Goal: Task Accomplishment & Management: Use online tool/utility

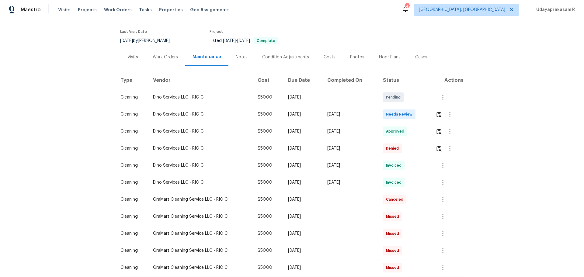
scroll to position [91, 0]
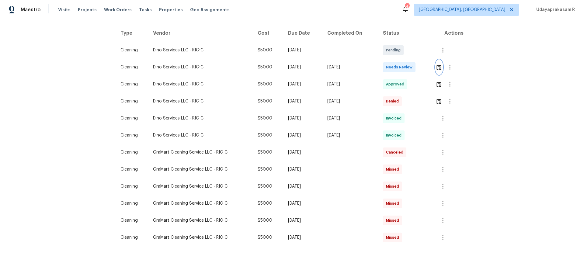
click at [438, 66] on img "button" at bounding box center [438, 67] width 5 height 6
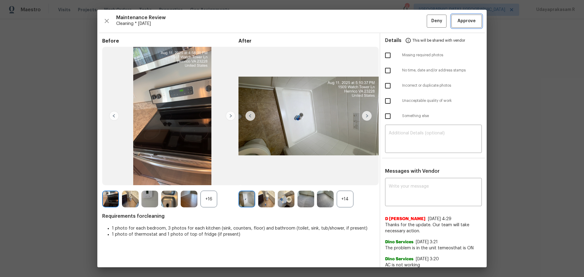
click at [463, 22] on span "Approve" at bounding box center [466, 21] width 18 height 8
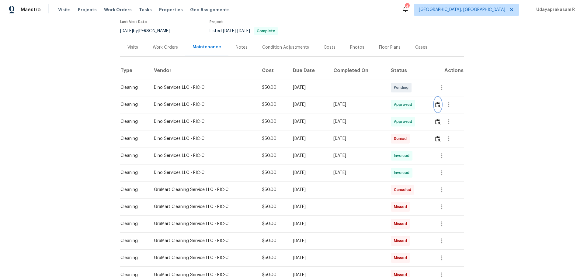
scroll to position [0, 0]
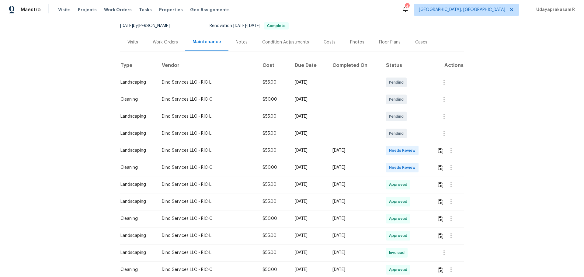
scroll to position [61, 0]
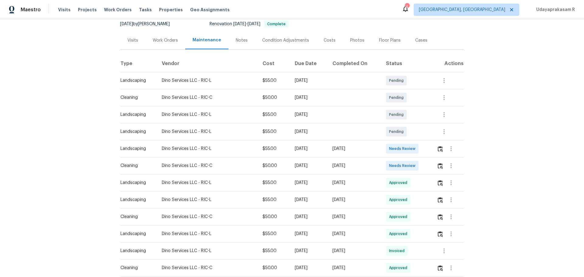
drag, startPoint x: 118, startPoint y: 164, endPoint x: 352, endPoint y: 164, distance: 234.8
click at [352, 164] on tr "Cleaning Dino Services LLC - RIC-C $50.00 [DATE] [DATE] Needs Review" at bounding box center [292, 165] width 344 height 17
click at [381, 168] on td "[DATE]" at bounding box center [354, 165] width 54 height 17
click at [440, 168] on img "button" at bounding box center [440, 166] width 5 height 6
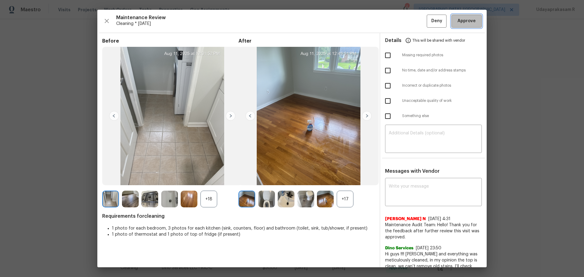
click at [457, 26] on button "Approve" at bounding box center [466, 21] width 30 height 13
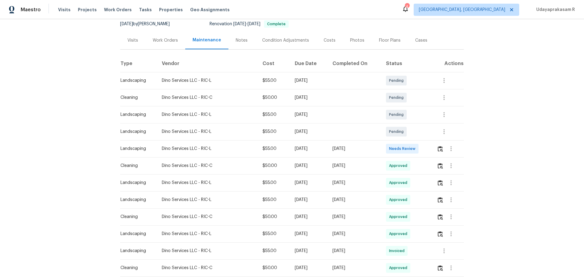
click at [492, 125] on div "Back to all projects 201 Winston Ave, Colonial Heights, VA 23834 3 Beds | 2 1/2…" at bounding box center [292, 148] width 584 height 258
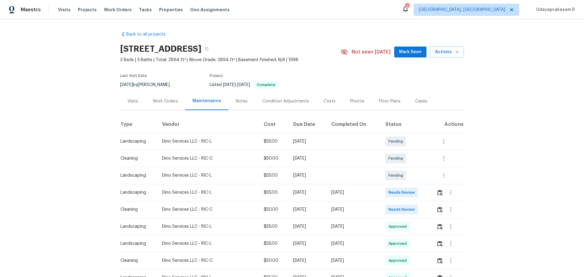
scroll to position [91, 0]
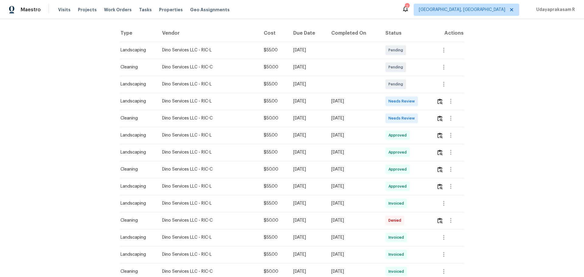
drag, startPoint x: 121, startPoint y: 117, endPoint x: 328, endPoint y: 114, distance: 207.7
click at [324, 115] on tr "Cleaning Dino Services LLC - RIC-C $50.00 [DATE] [DATE] Needs Review" at bounding box center [292, 118] width 344 height 17
click at [355, 114] on td "[DATE]" at bounding box center [353, 118] width 54 height 17
click at [440, 119] on img "button" at bounding box center [439, 119] width 5 height 6
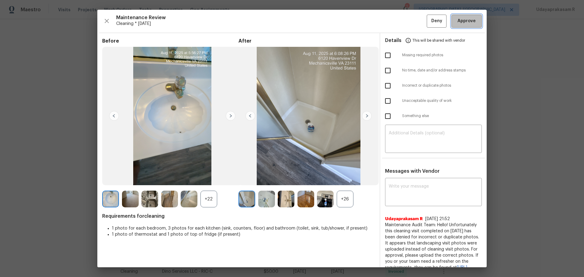
click at [460, 27] on button "Approve" at bounding box center [466, 21] width 30 height 13
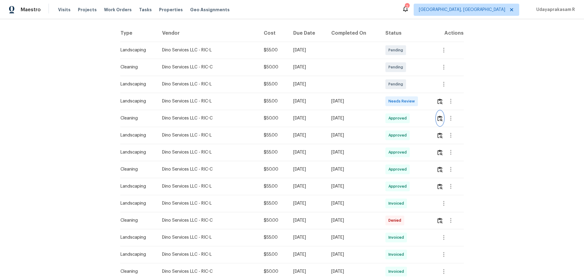
scroll to position [0, 0]
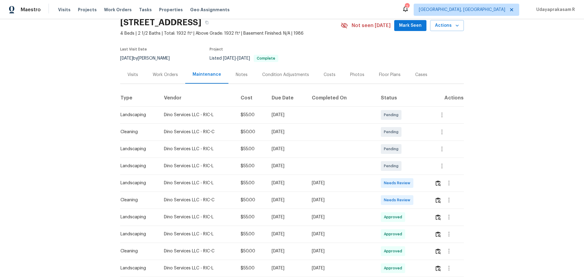
scroll to position [61, 0]
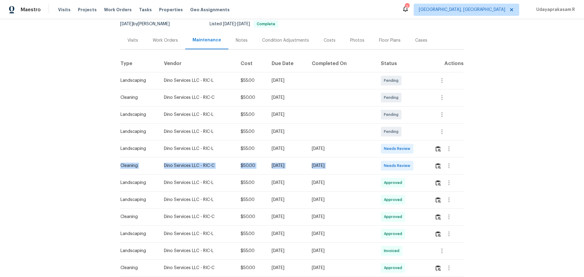
drag, startPoint x: 119, startPoint y: 165, endPoint x: 385, endPoint y: 170, distance: 266.7
click at [385, 170] on tr "Cleaning Dino Services LLC - RIC-C $50.00 Mon, Aug 04 2025 Mon, Aug 11 2025 Nee…" at bounding box center [292, 165] width 344 height 17
click at [368, 174] on td "Mon, Aug 11 2025" at bounding box center [341, 165] width 69 height 17
click at [439, 165] on button "button" at bounding box center [438, 165] width 7 height 15
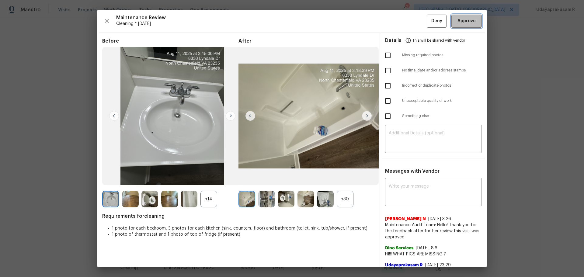
click at [460, 18] on span "Approve" at bounding box center [466, 21] width 18 height 8
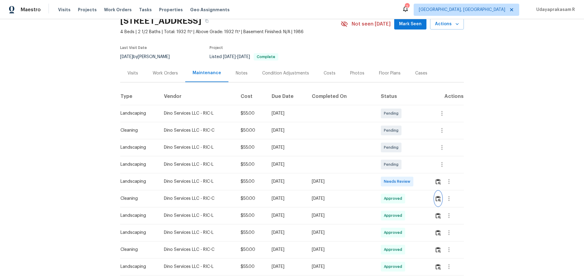
scroll to position [0, 0]
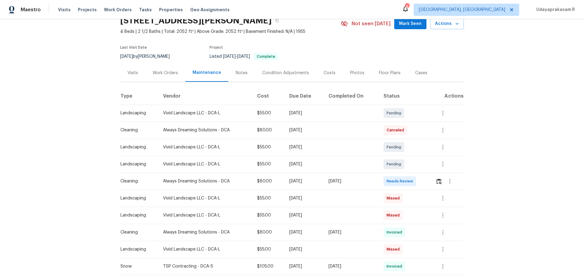
scroll to position [61, 0]
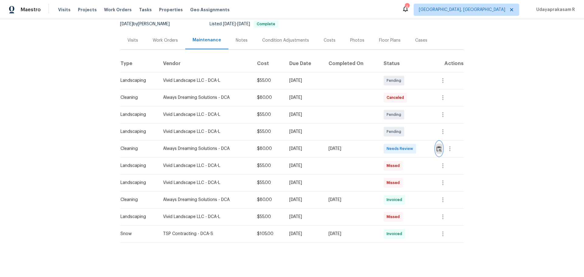
click at [415, 150] on img "button" at bounding box center [438, 149] width 5 height 6
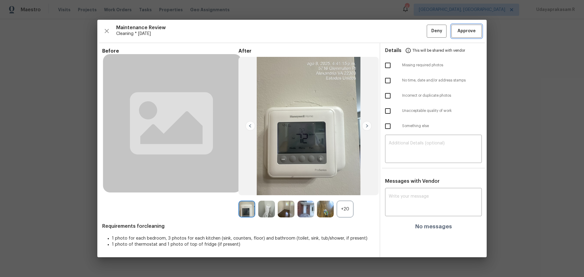
click at [415, 35] on button "Approve" at bounding box center [466, 31] width 30 height 13
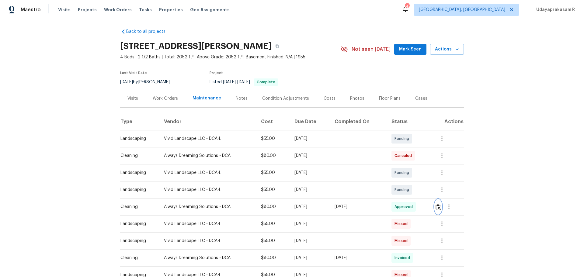
scroll to position [0, 0]
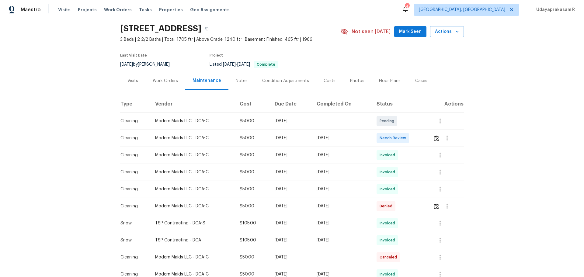
scroll to position [30, 0]
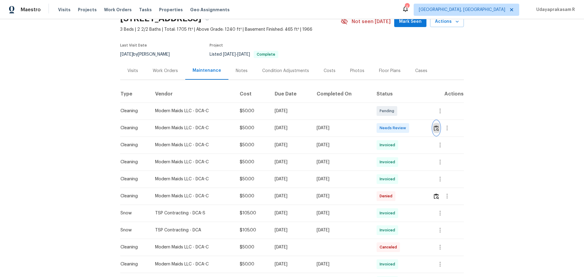
click at [415, 130] on img "button" at bounding box center [436, 128] width 5 height 6
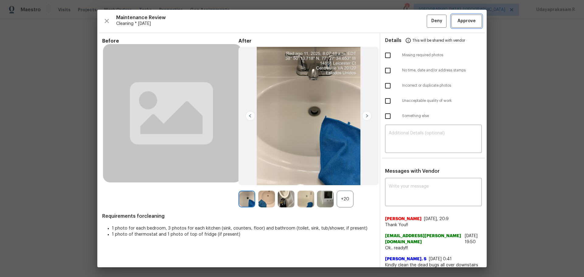
click at [415, 19] on button "Approve" at bounding box center [466, 21] width 30 height 13
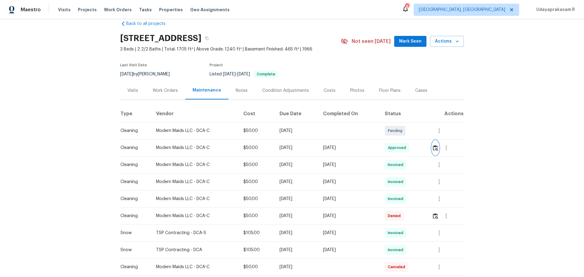
scroll to position [0, 0]
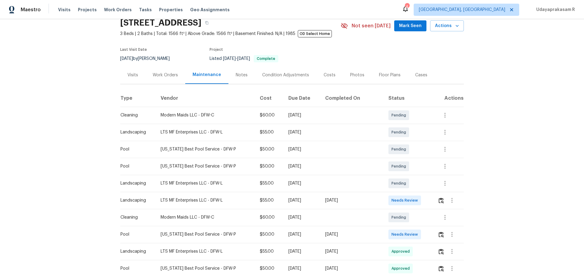
scroll to position [61, 0]
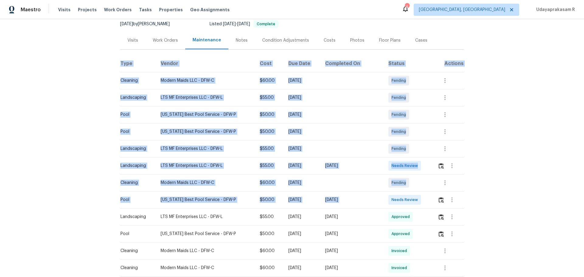
drag, startPoint x: 116, startPoint y: 199, endPoint x: 385, endPoint y: 205, distance: 269.8
click at [385, 205] on div "Back to all projects 6807 Abilene Dr, Sachse, TX 75048 3 Beds | 2 Baths | Total…" at bounding box center [292, 148] width 584 height 258
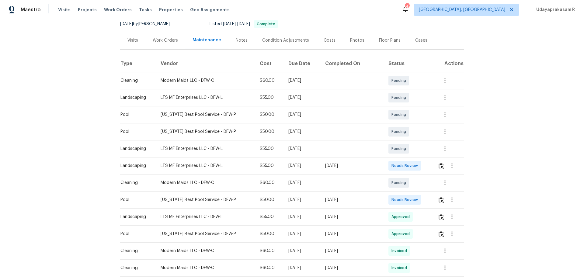
click at [397, 205] on div "Needs Review" at bounding box center [404, 200] width 33 height 10
click at [438, 202] on img "button" at bounding box center [440, 200] width 5 height 6
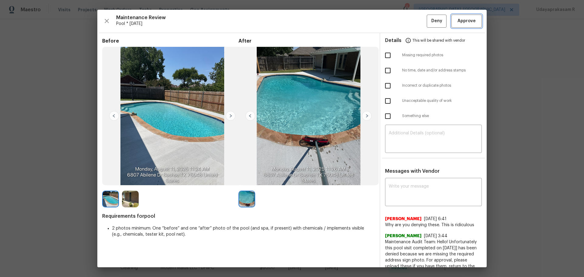
click at [465, 17] on button "Approve" at bounding box center [466, 21] width 30 height 13
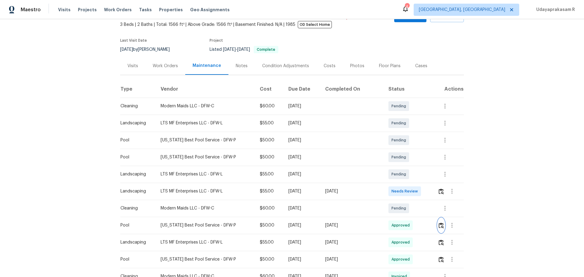
scroll to position [0, 0]
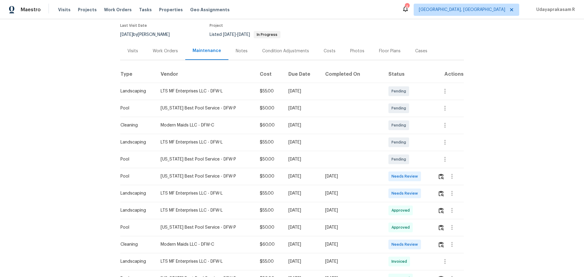
scroll to position [61, 0]
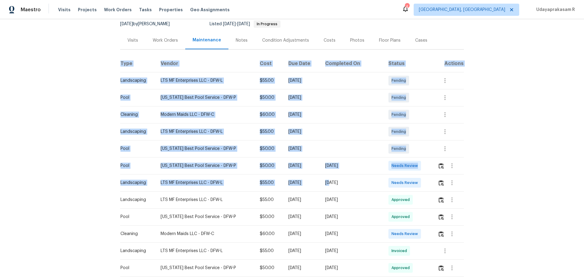
drag, startPoint x: 116, startPoint y: 164, endPoint x: 338, endPoint y: 186, distance: 222.5
click at [338, 182] on div "Back to all projects 810 Patricia Dr, Allen, TX 75002 4 Beds | 2 1/2 Baths | To…" at bounding box center [292, 148] width 584 height 258
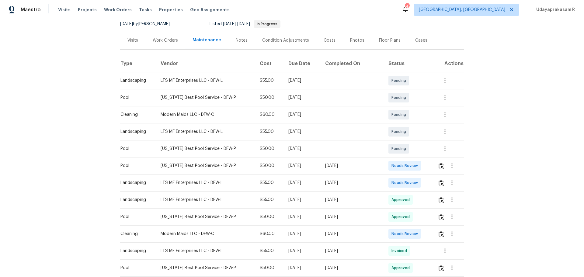
click at [342, 182] on div "[DATE]" at bounding box center [352, 183] width 54 height 6
click at [415, 170] on button "button" at bounding box center [441, 165] width 7 height 15
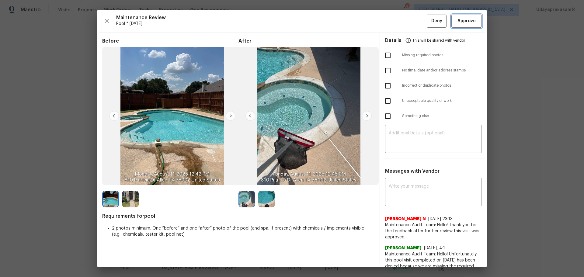
click at [415, 24] on span "Approve" at bounding box center [466, 21] width 18 height 8
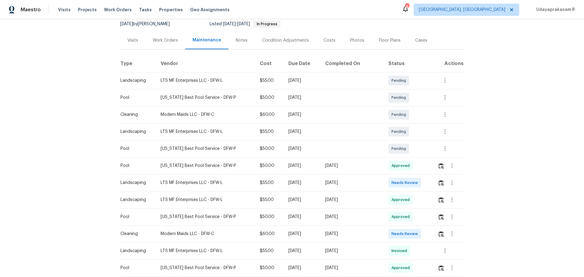
click at [415, 134] on div "Back to all projects 810 Patricia Dr, Allen, TX 75002 4 Beds | 2 1/2 Baths | To…" at bounding box center [292, 148] width 584 height 258
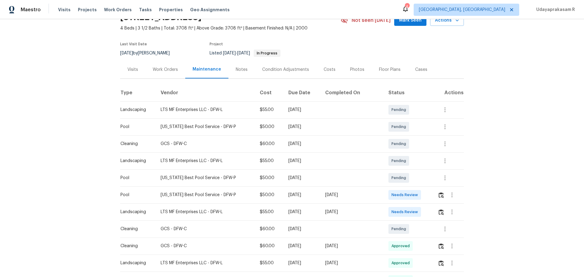
scroll to position [61, 0]
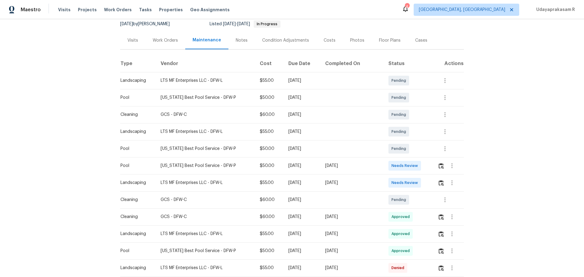
drag, startPoint x: 139, startPoint y: 167, endPoint x: 308, endPoint y: 165, distance: 168.8
click at [308, 165] on div "Back to all projects [STREET_ADDRESS] 4 Beds | 3 1/2 Baths | Total: 3708 ft² | …" at bounding box center [292, 148] width 584 height 258
click at [315, 164] on div "[DATE]" at bounding box center [301, 166] width 27 height 6
click at [415, 166] on img "button" at bounding box center [440, 166] width 5 height 6
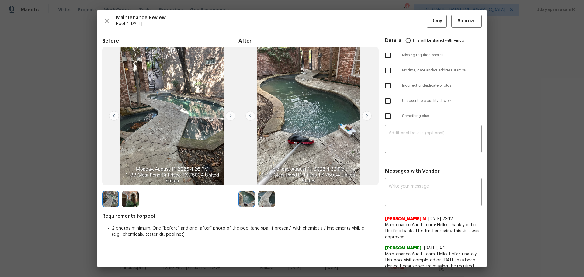
click at [366, 117] on img at bounding box center [367, 116] width 10 height 10
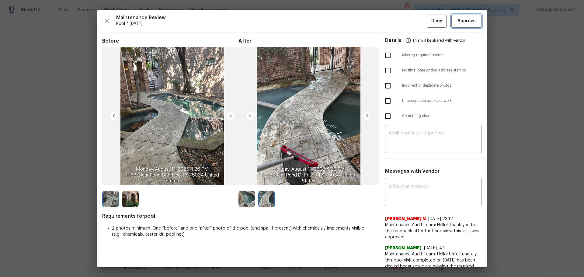
click at [415, 23] on span "Approve" at bounding box center [466, 21] width 18 height 8
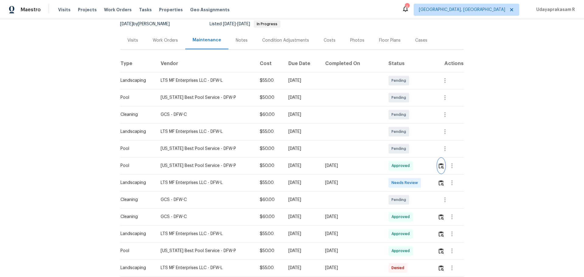
scroll to position [0, 0]
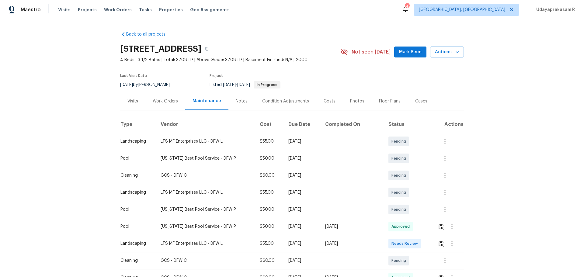
click at [84, 93] on div "Back to all projects [STREET_ADDRESS] 4 Beds | 3 1/2 Baths | Total: 3708 ft² | …" at bounding box center [292, 148] width 584 height 258
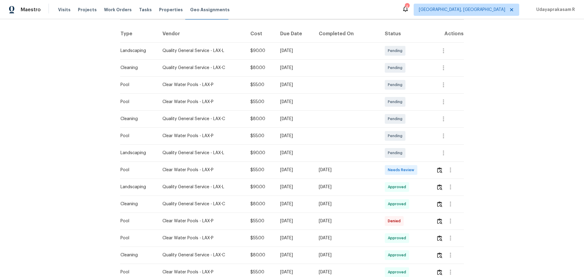
scroll to position [91, 0]
click at [415, 170] on img "button" at bounding box center [439, 170] width 5 height 6
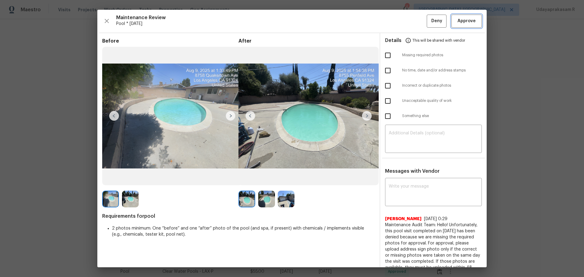
click at [415, 22] on span "Approve" at bounding box center [466, 21] width 18 height 8
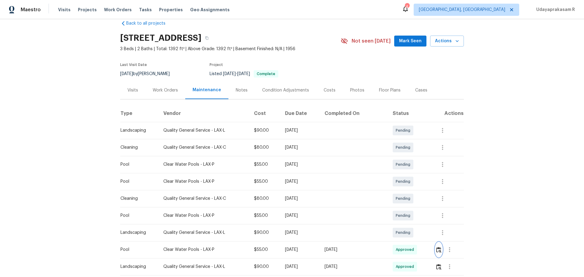
scroll to position [0, 0]
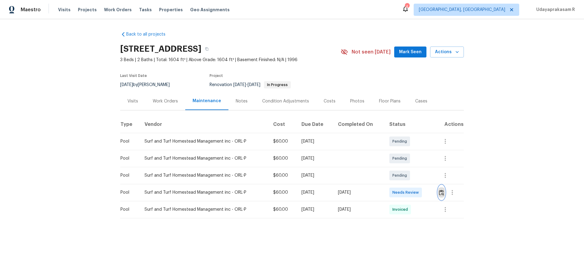
click at [415, 182] on button "button" at bounding box center [441, 192] width 7 height 15
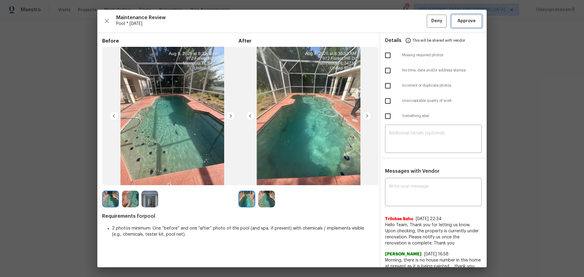
click at [415, 25] on button "Approve" at bounding box center [466, 21] width 30 height 13
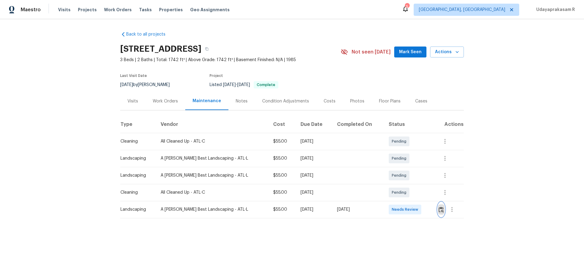
click at [415, 182] on img "button" at bounding box center [440, 210] width 5 height 6
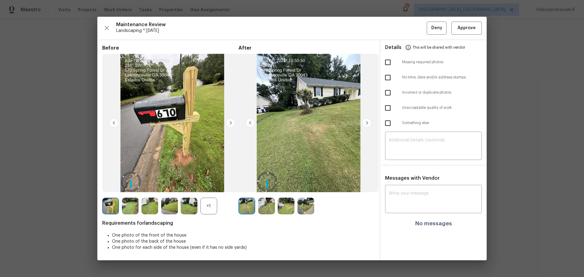
click at [232, 122] on img at bounding box center [231, 123] width 10 height 10
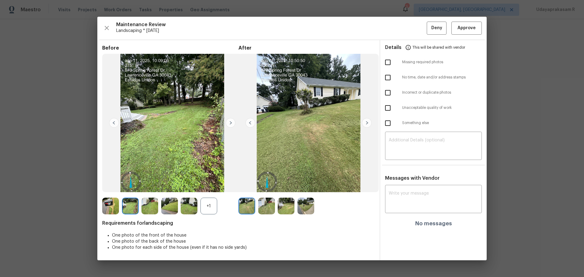
click at [232, 122] on img at bounding box center [231, 123] width 10 height 10
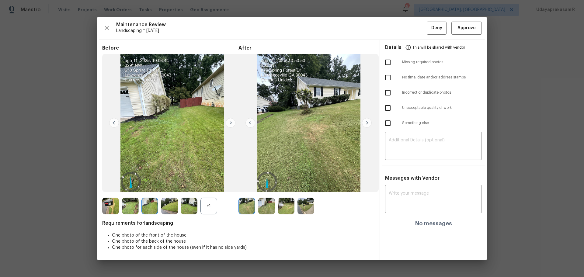
click at [232, 122] on img at bounding box center [231, 123] width 10 height 10
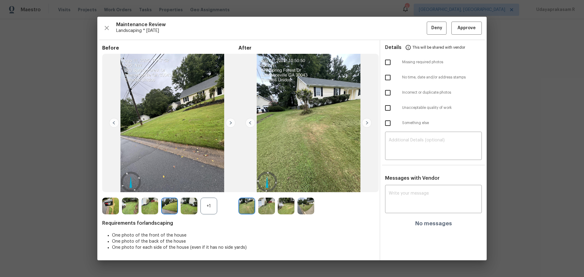
click at [232, 122] on img at bounding box center [231, 123] width 10 height 10
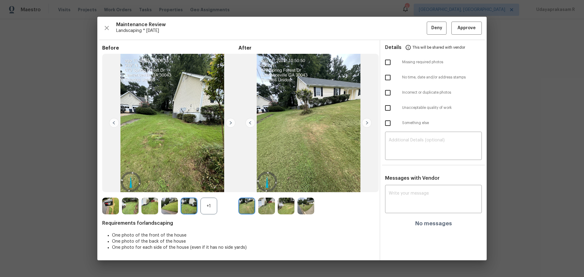
click at [232, 122] on img at bounding box center [231, 123] width 10 height 10
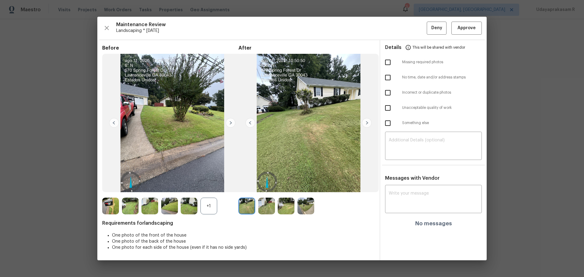
click at [369, 124] on img at bounding box center [367, 123] width 10 height 10
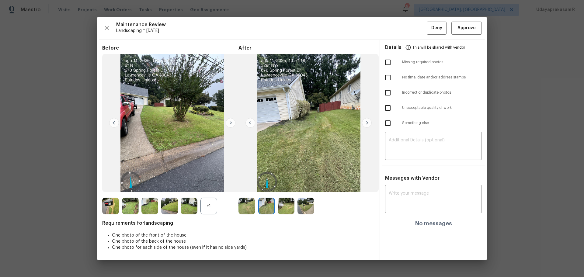
click at [369, 124] on img at bounding box center [367, 123] width 10 height 10
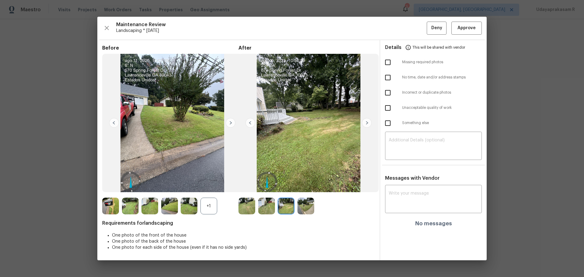
click at [369, 124] on img at bounding box center [367, 123] width 10 height 10
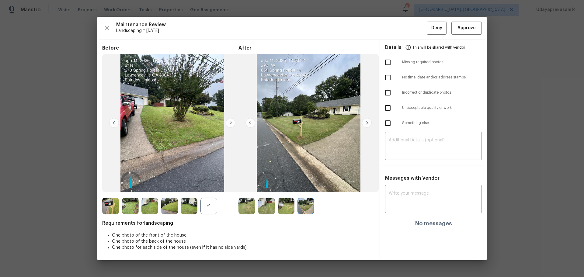
click at [369, 124] on img at bounding box center [367, 123] width 10 height 10
click at [415, 27] on span "Approve" at bounding box center [466, 28] width 18 height 8
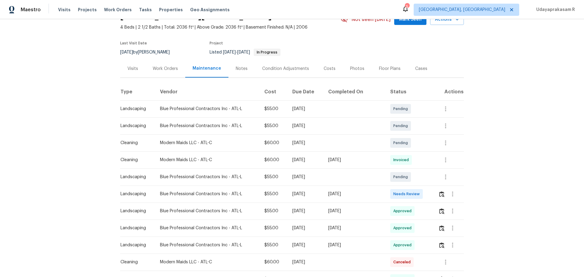
scroll to position [61, 0]
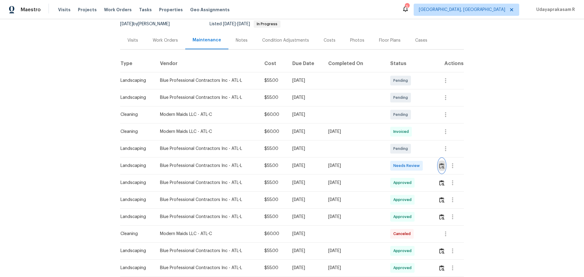
click at [415, 165] on img "button" at bounding box center [441, 166] width 5 height 6
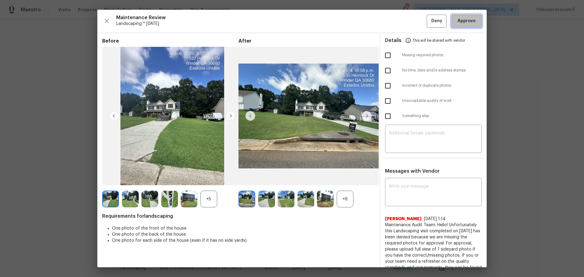
click at [415, 23] on span "Approve" at bounding box center [466, 21] width 18 height 8
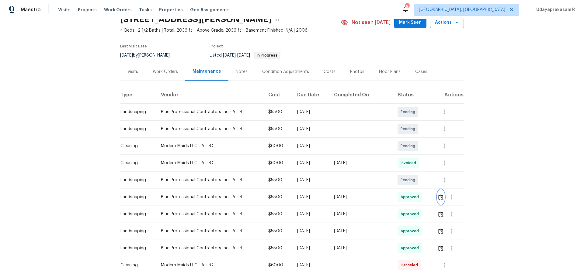
scroll to position [0, 0]
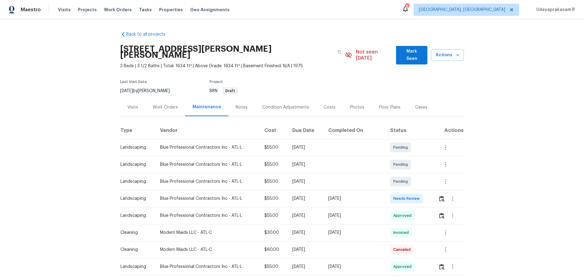
scroll to position [61, 0]
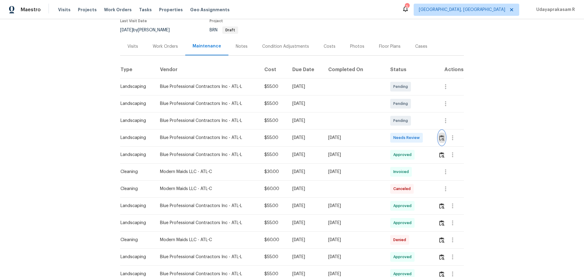
click at [415, 135] on img "button" at bounding box center [441, 138] width 5 height 6
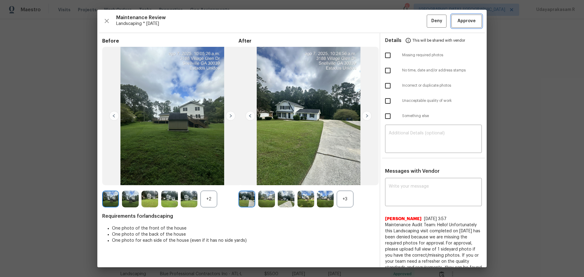
click at [415, 24] on span "Approve" at bounding box center [466, 21] width 18 height 8
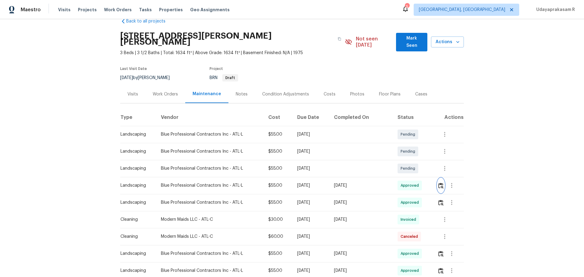
scroll to position [0, 0]
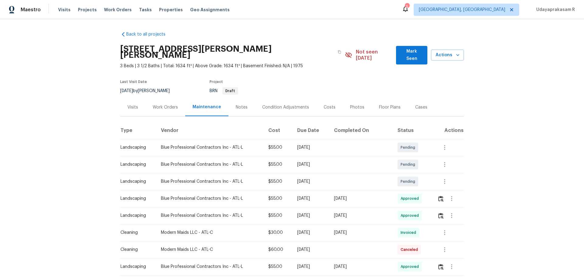
drag, startPoint x: 498, startPoint y: 82, endPoint x: 583, endPoint y: 3, distance: 115.8
click at [415, 81] on div "Back to all projects [STREET_ADDRESS][PERSON_NAME] 3 Beds | 3 1/2 Baths | Total…" at bounding box center [292, 148] width 584 height 258
